Goal: Find specific page/section: Find specific page/section

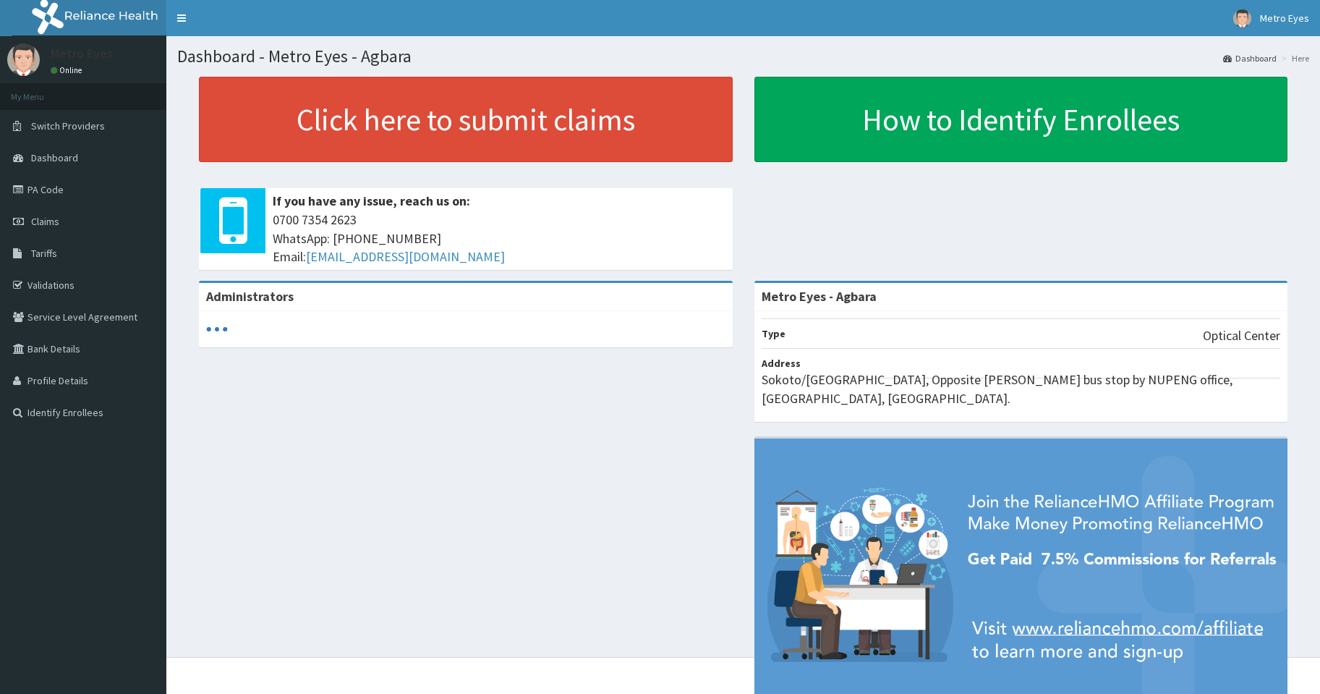
click at [439, 461] on div "Administrators Metro Eyes - Agbara Type Optical Center Address [GEOGRAPHIC_DATA…" at bounding box center [743, 506] width 1132 height 451
click at [85, 185] on link "PA Code" at bounding box center [83, 190] width 166 height 32
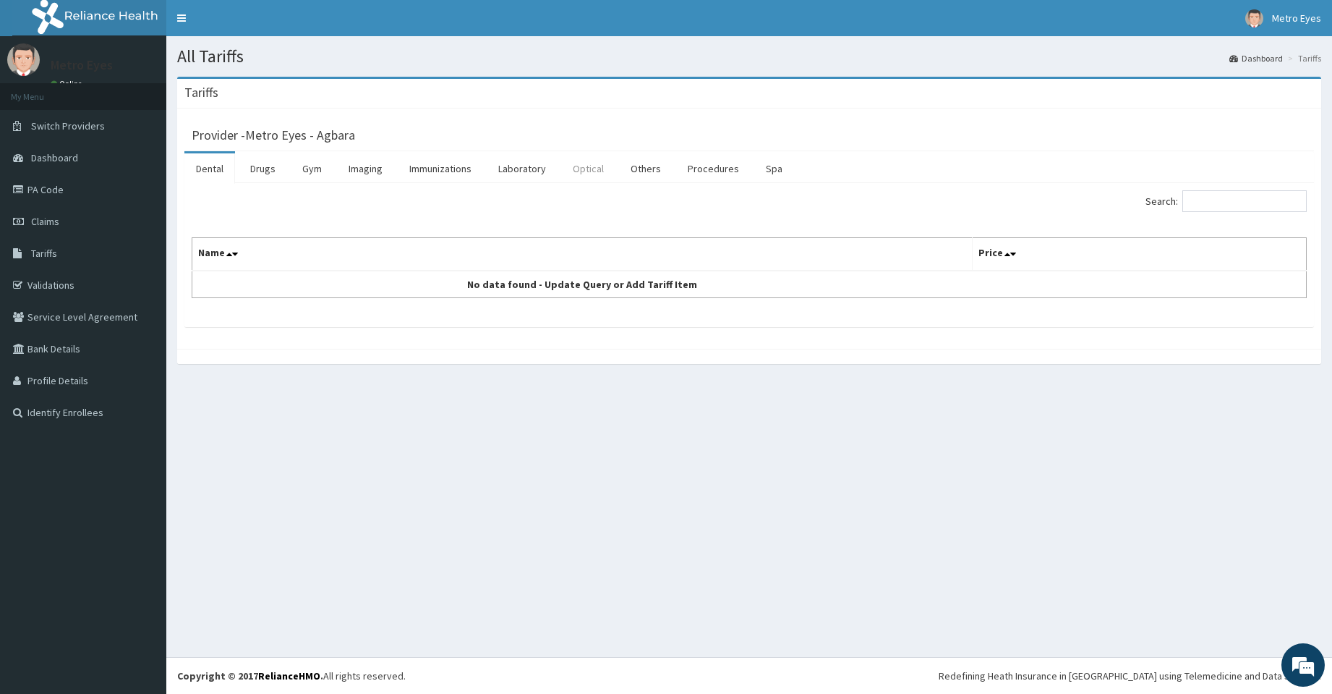
click at [594, 163] on link "Optical" at bounding box center [588, 168] width 54 height 30
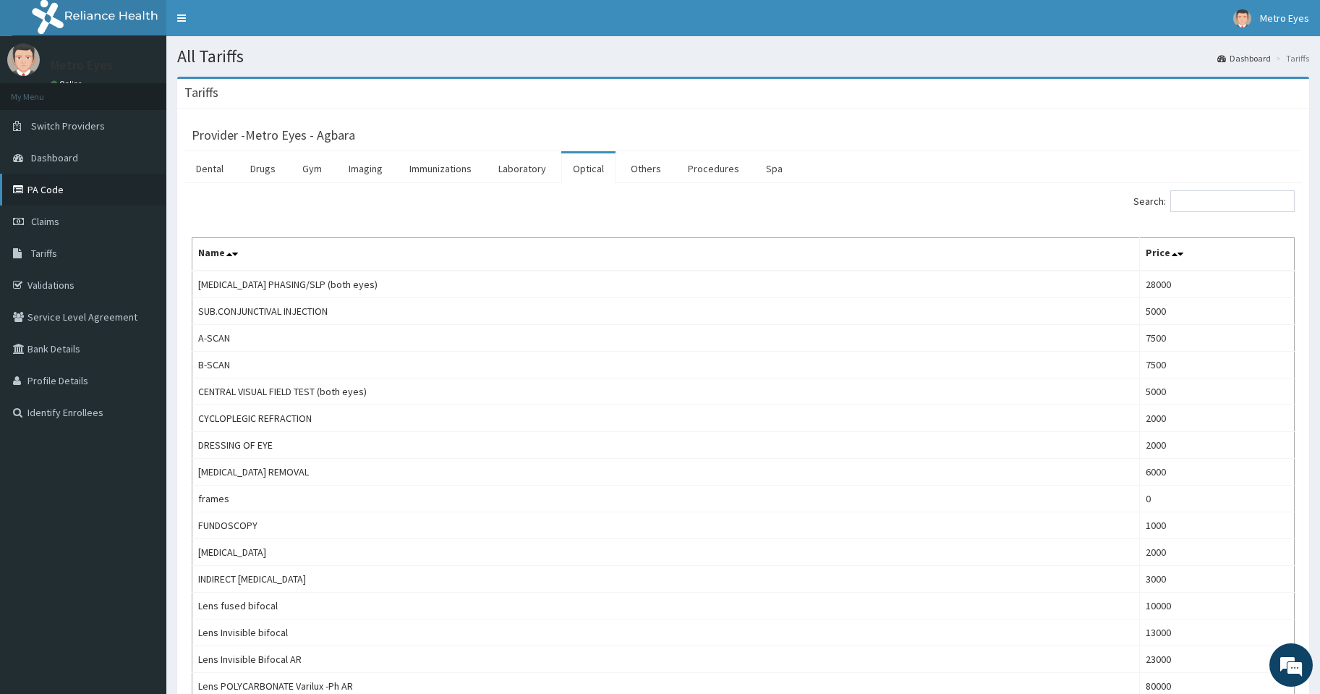
click at [82, 200] on link "PA Code" at bounding box center [83, 190] width 166 height 32
